Goal: Find contact information: Find contact information

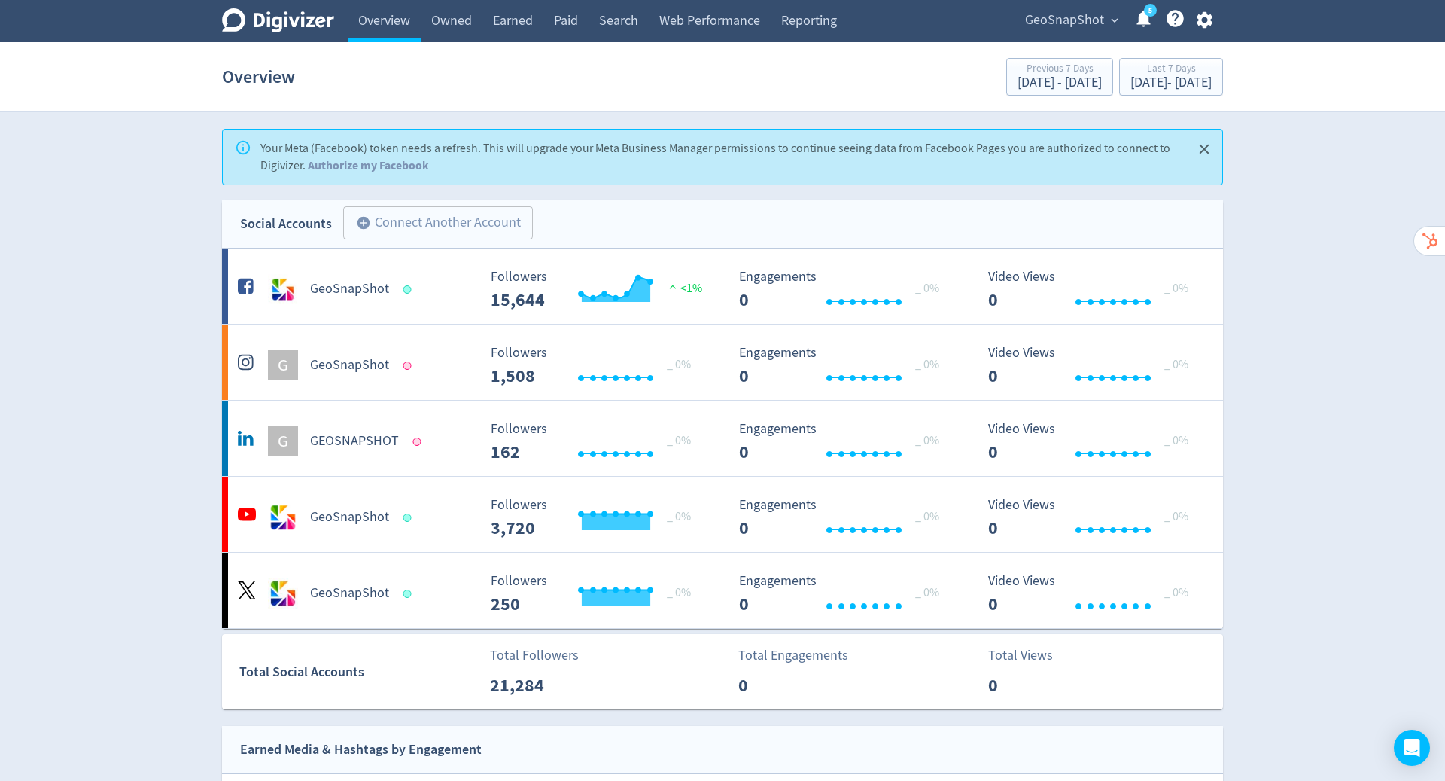
click at [1098, 14] on span "GeoSnapShot" at bounding box center [1064, 20] width 79 height 24
click at [1073, 55] on link "Manage Brand Space" at bounding box center [1056, 52] width 135 height 41
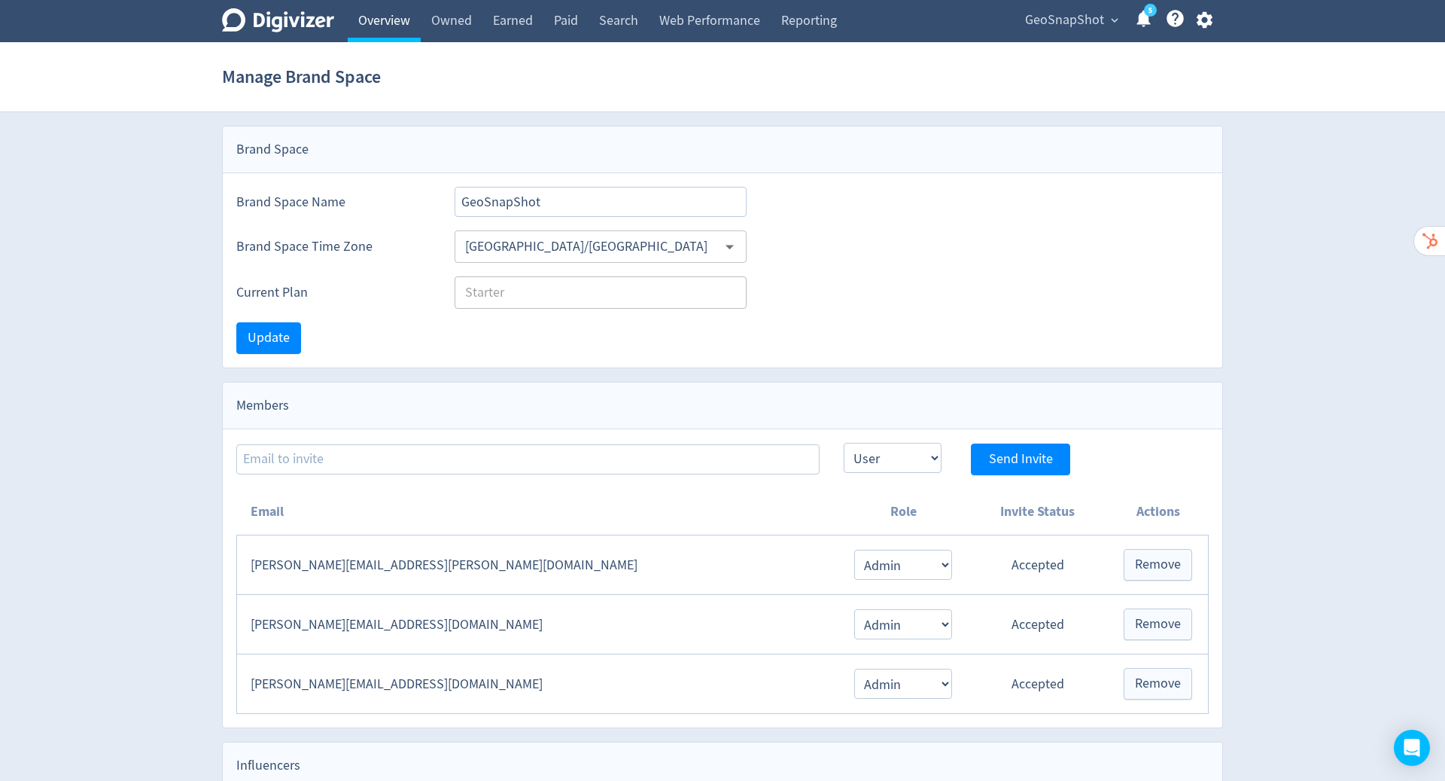
click at [397, 19] on link "Overview" at bounding box center [384, 21] width 73 height 42
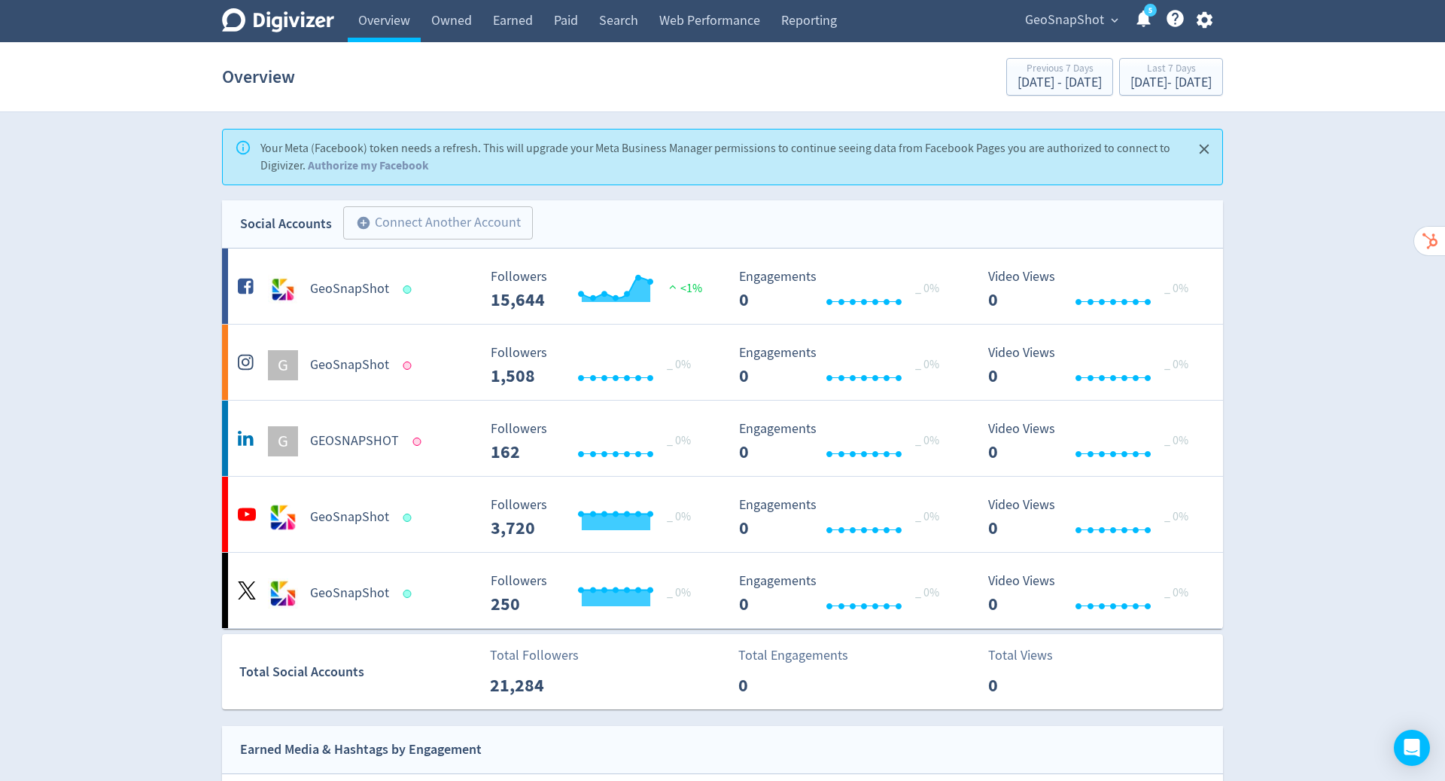
click at [1082, 20] on span "GeoSnapShot" at bounding box center [1064, 20] width 79 height 24
click at [1044, 58] on link "Manage Brand Space" at bounding box center [1056, 52] width 135 height 41
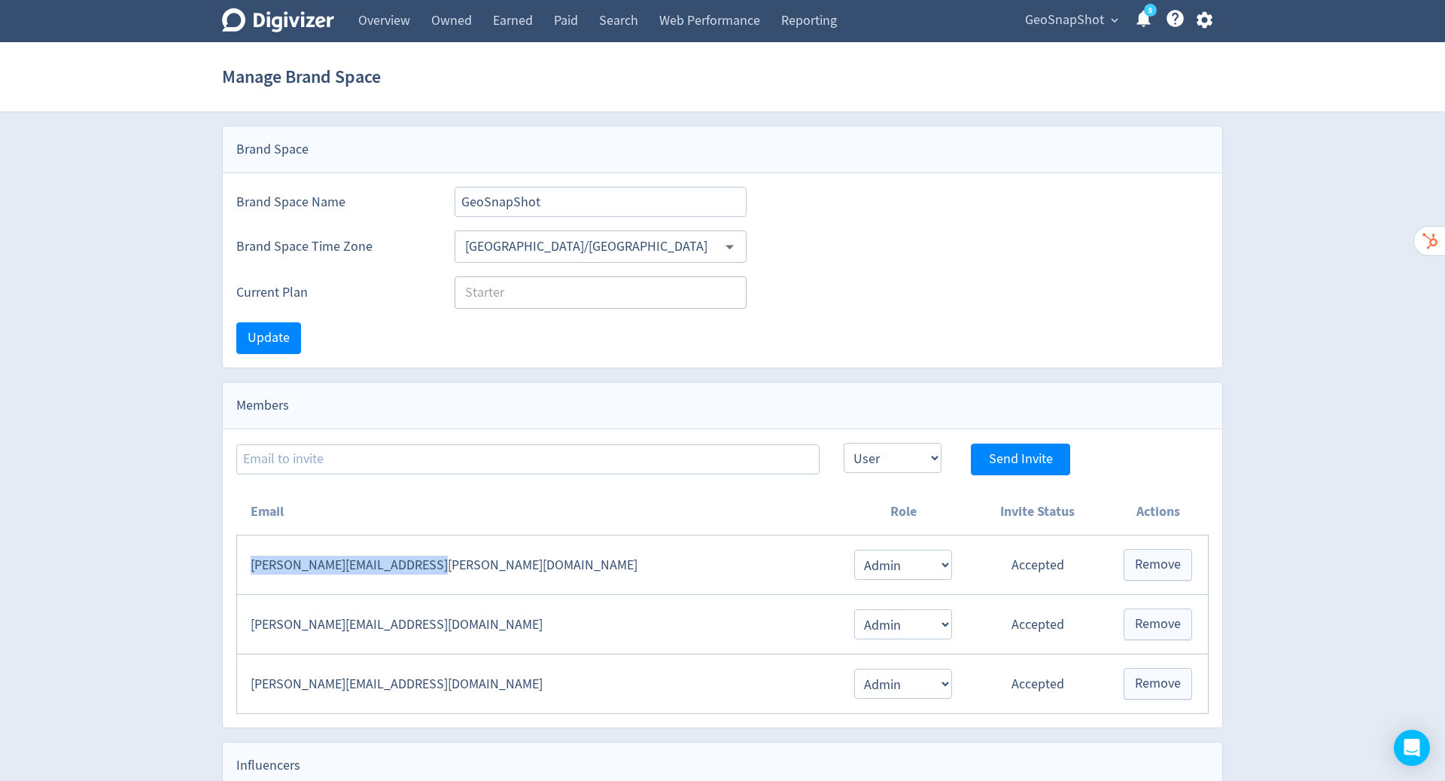
drag, startPoint x: 450, startPoint y: 563, endPoint x: 249, endPoint y: 566, distance: 201.0
click at [249, 566] on td "[PERSON_NAME][EMAIL_ADDRESS][PERSON_NAME][DOMAIN_NAME]" at bounding box center [538, 564] width 602 height 59
copy td "[PERSON_NAME][EMAIL_ADDRESS][PERSON_NAME][DOMAIN_NAME]"
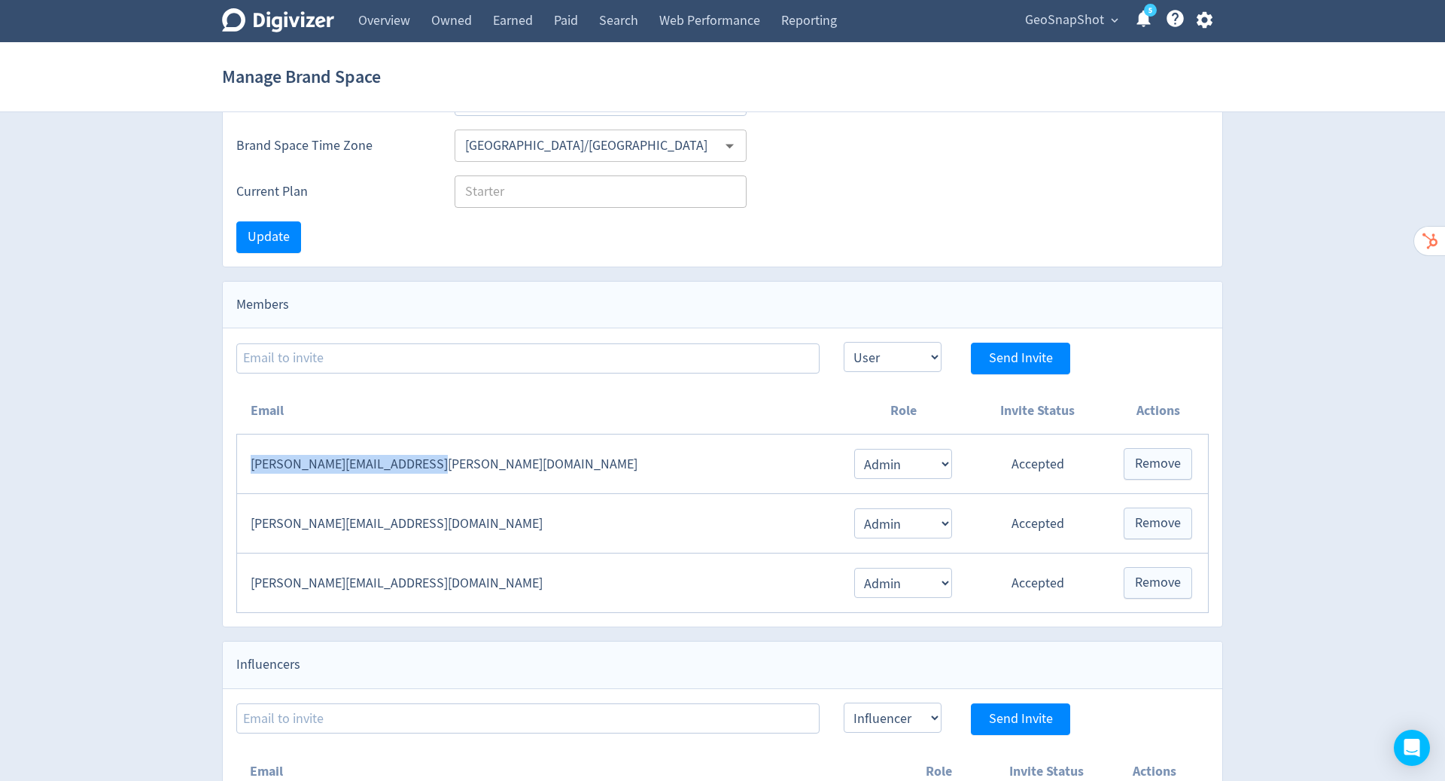
scroll to position [102, 0]
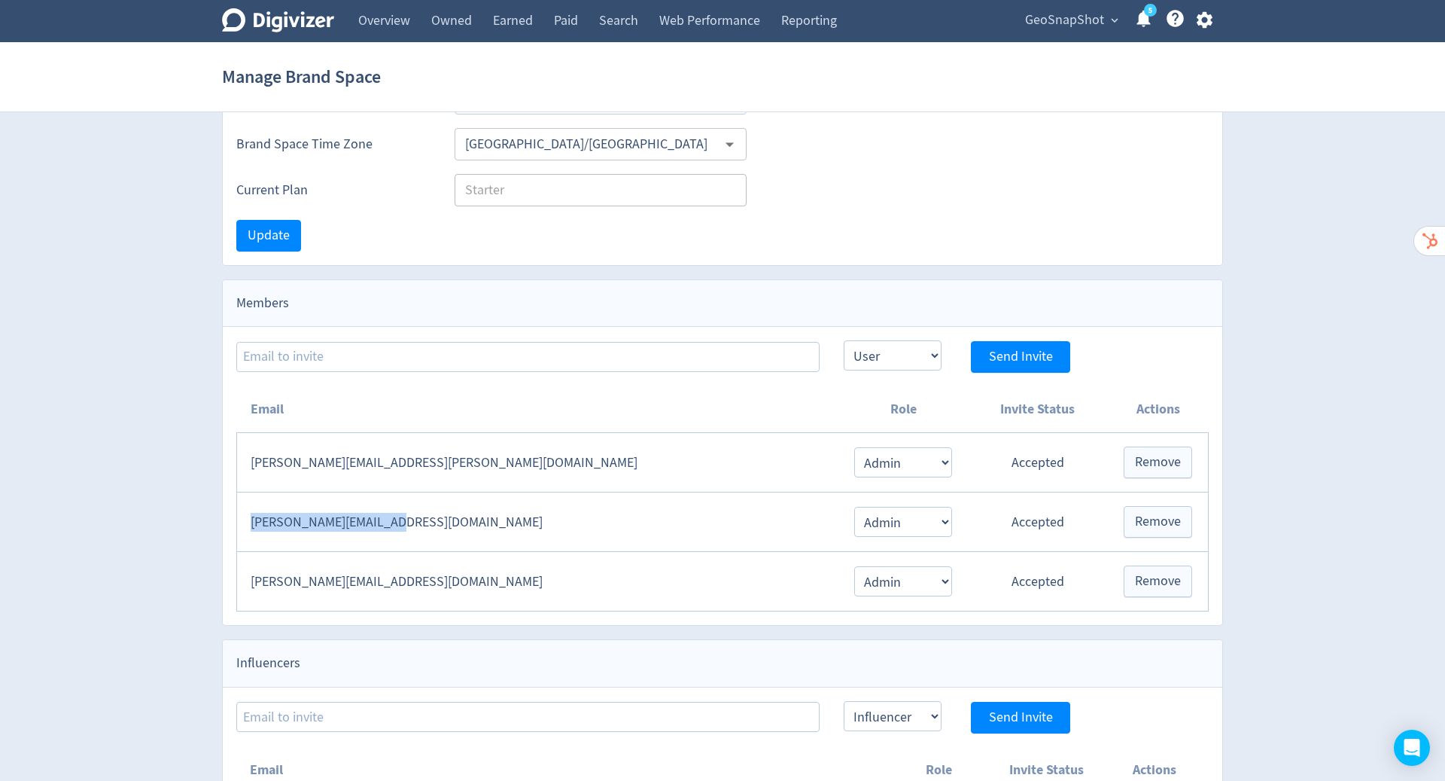
drag, startPoint x: 406, startPoint y: 522, endPoint x: 248, endPoint y: 521, distance: 158.1
click at [248, 521] on td "[PERSON_NAME][EMAIL_ADDRESS][DOMAIN_NAME]" at bounding box center [538, 521] width 602 height 59
copy td "[PERSON_NAME][EMAIL_ADDRESS][DOMAIN_NAME]"
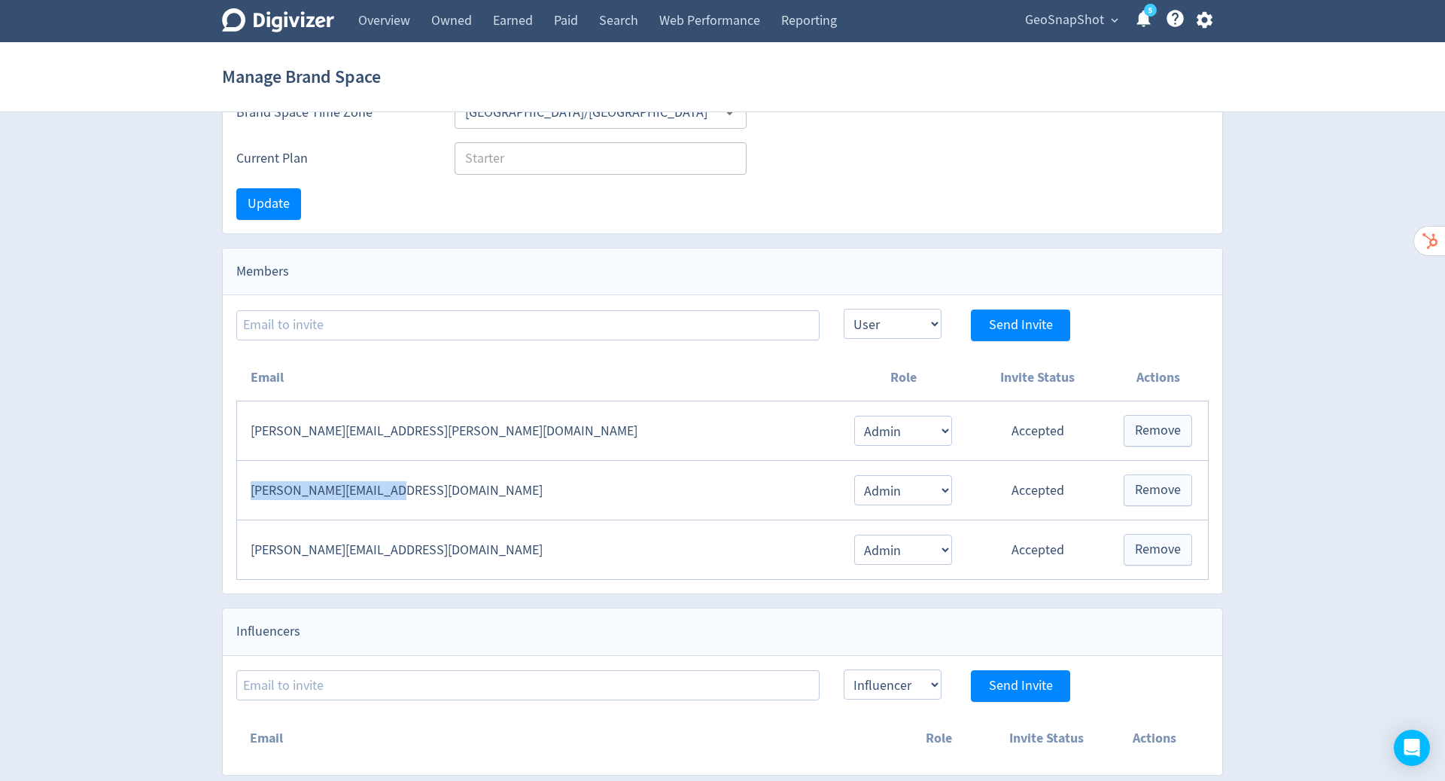
scroll to position [0, 0]
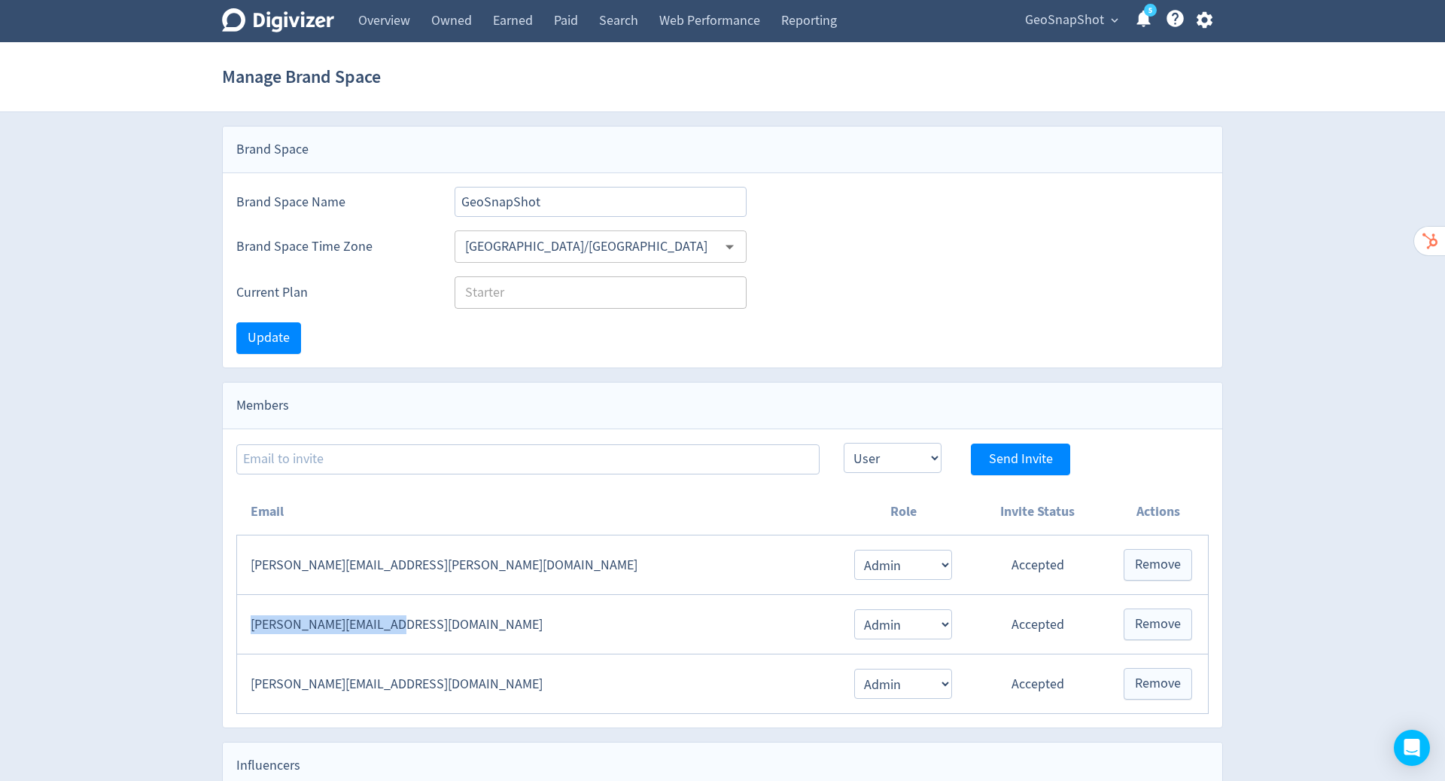
click at [1208, 19] on icon "button" at bounding box center [1204, 20] width 16 height 17
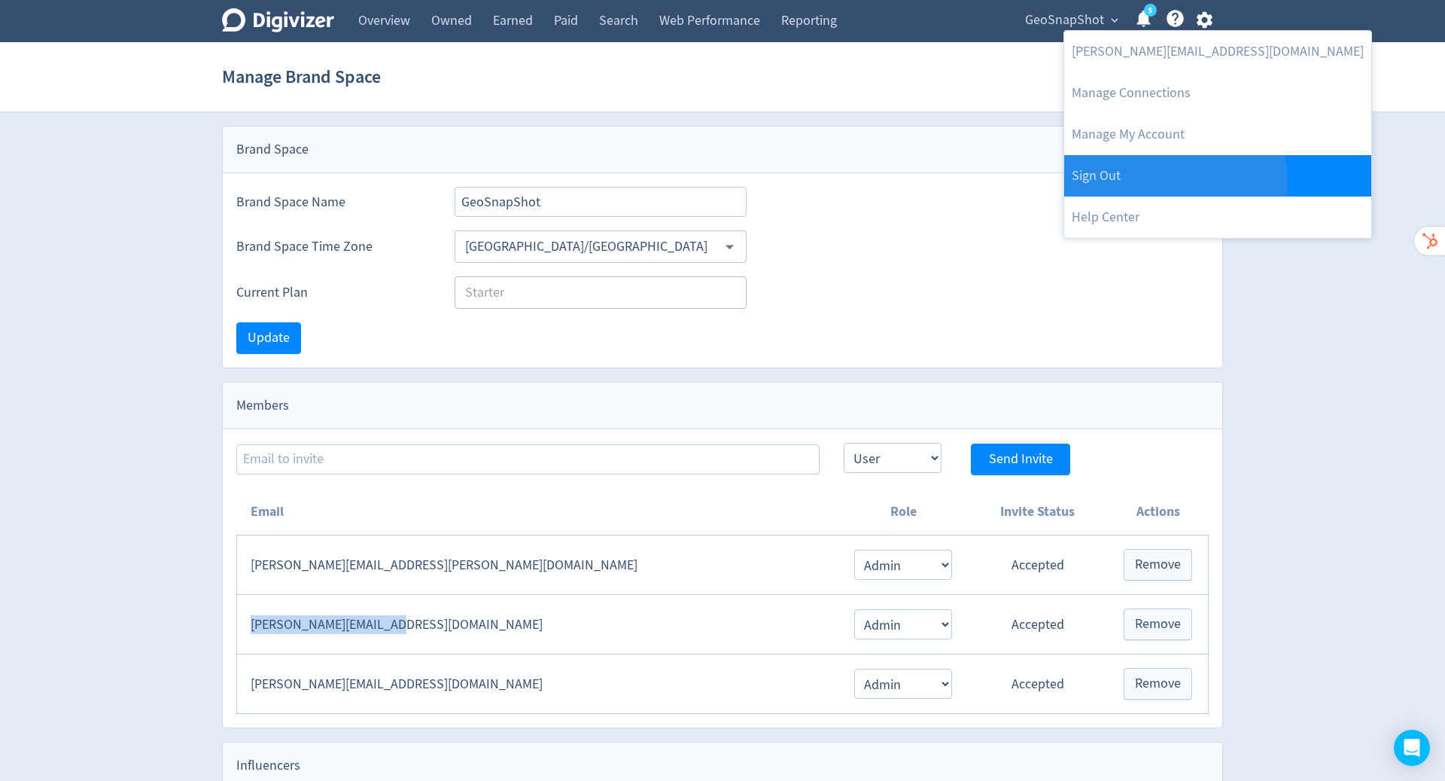
click at [1174, 181] on link "Sign Out" at bounding box center [1217, 175] width 307 height 41
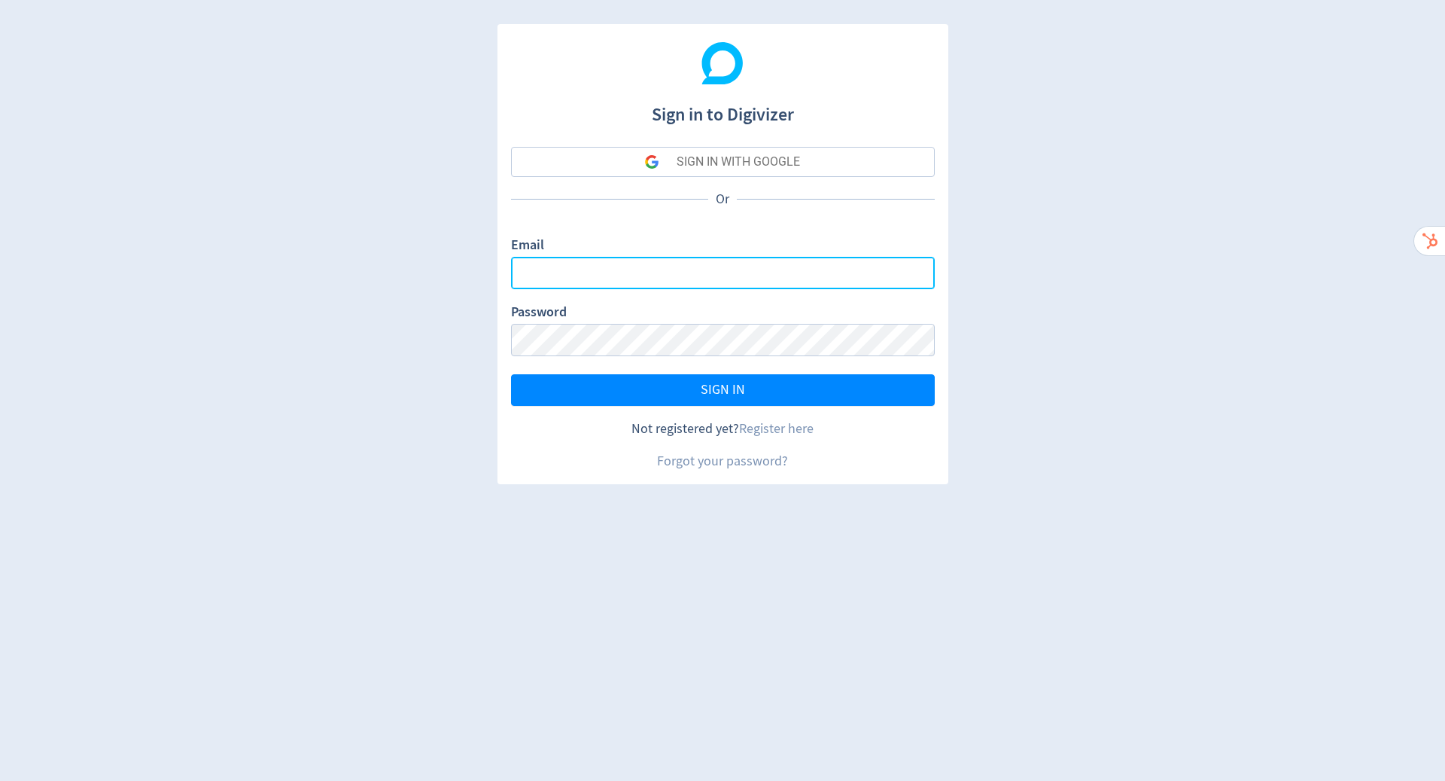
click at [764, 278] on input "Email" at bounding box center [723, 273] width 424 height 32
type input "[PERSON_NAME][EMAIL_ADDRESS][PERSON_NAME][DOMAIN_NAME]"
